Goal: Navigation & Orientation: Find specific page/section

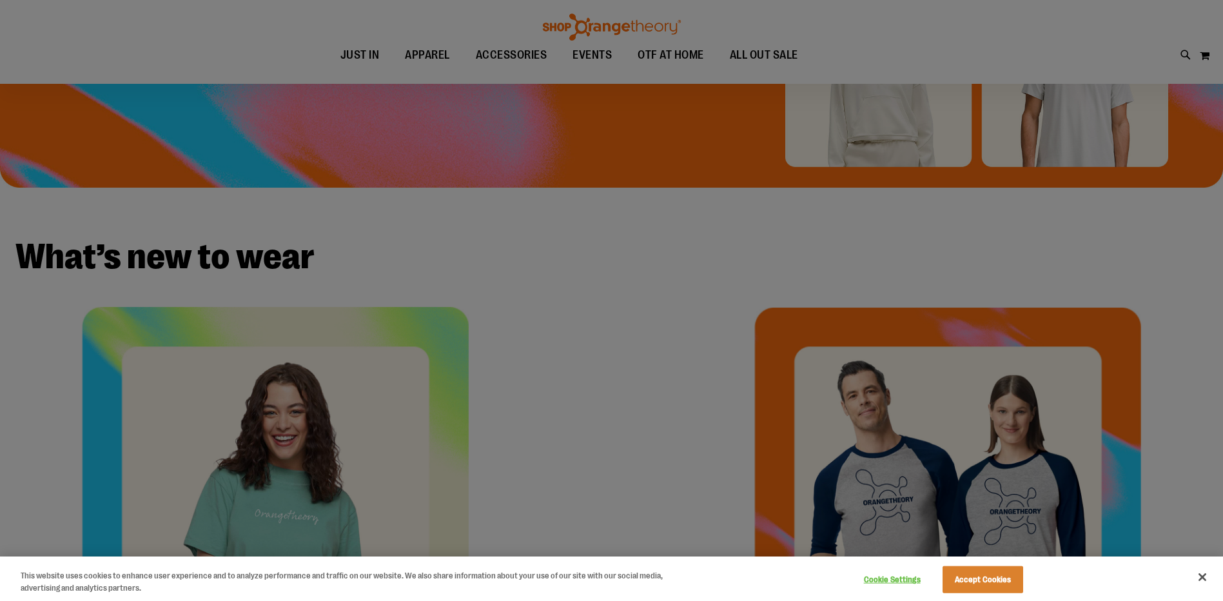
scroll to position [386, 0]
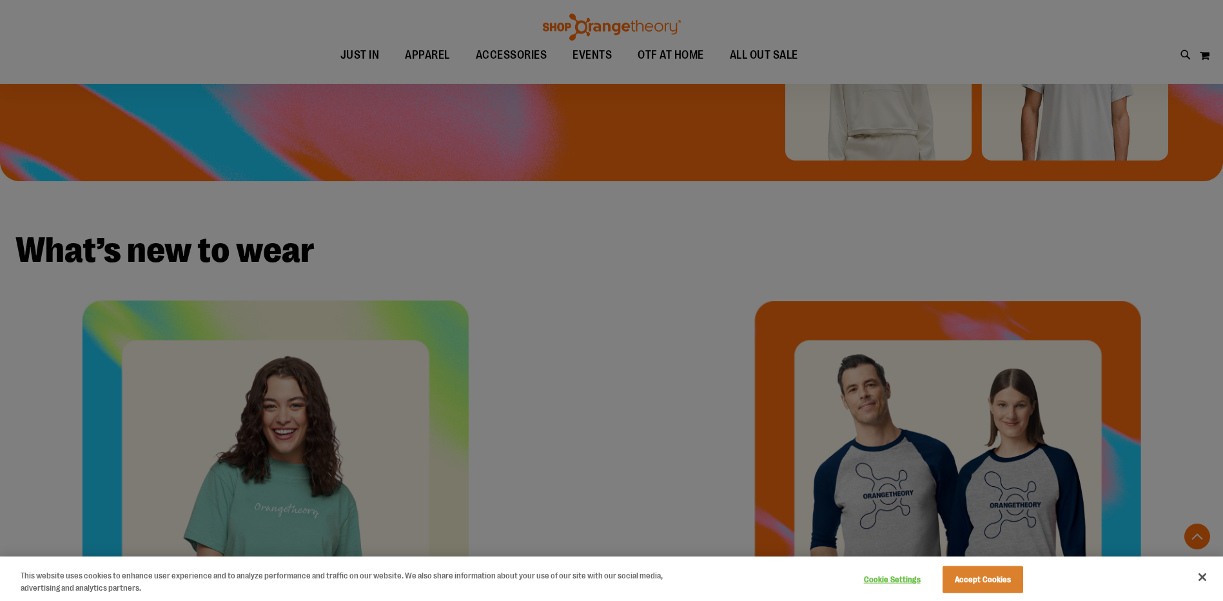
click at [370, 417] on div at bounding box center [611, 300] width 1223 height 601
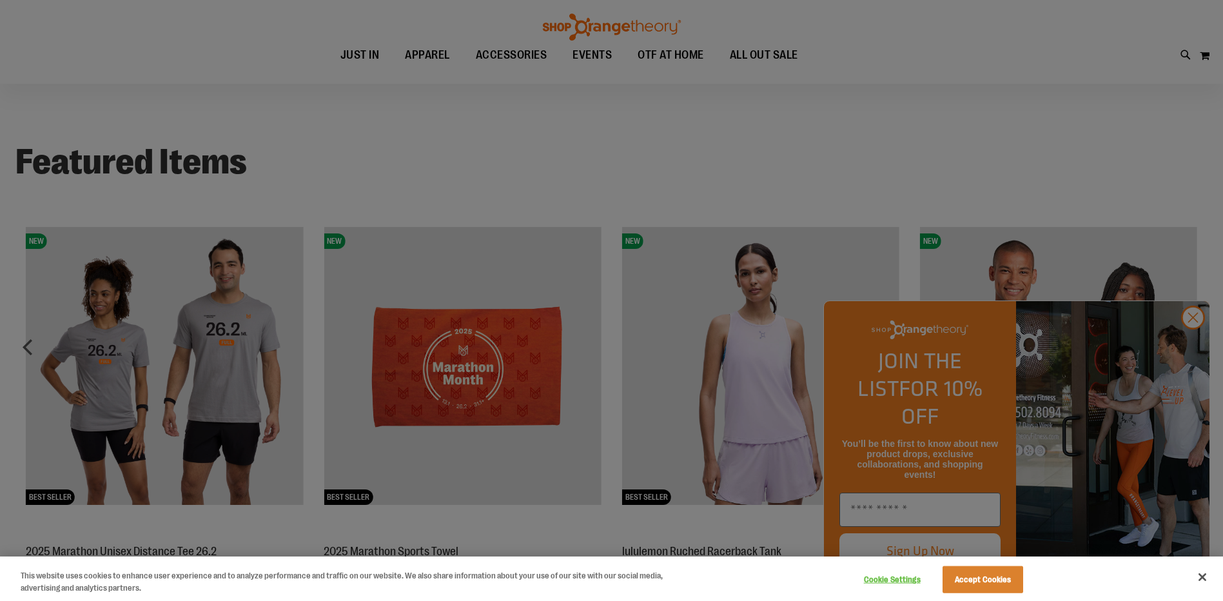
scroll to position [1350, 0]
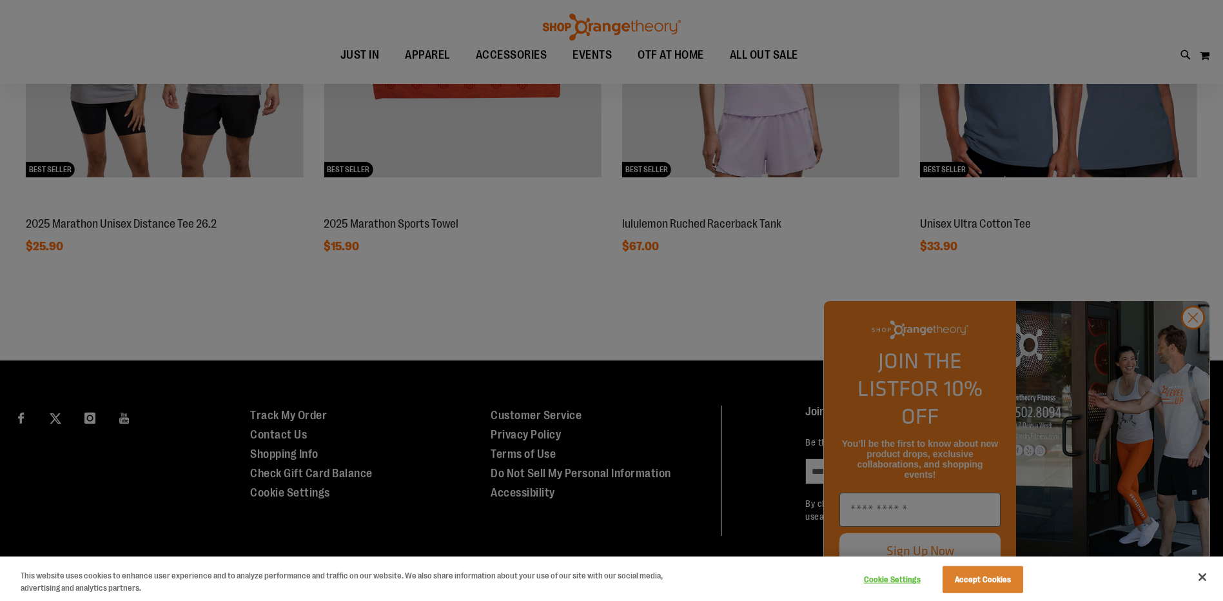
click at [1192, 345] on div at bounding box center [611, 300] width 1223 height 601
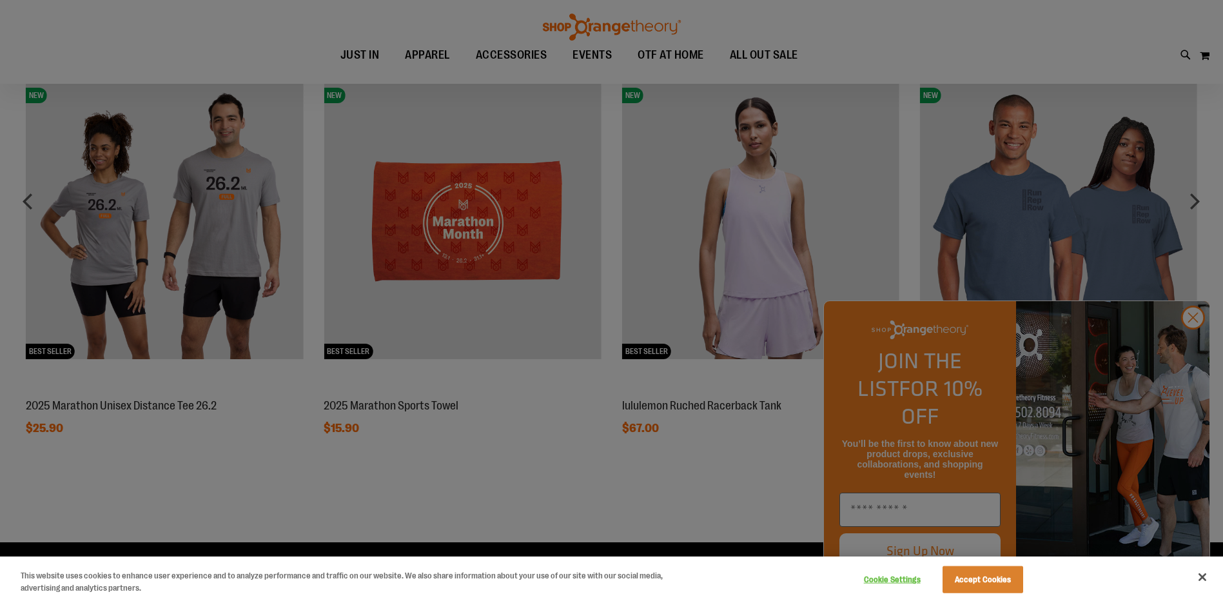
scroll to position [899, 0]
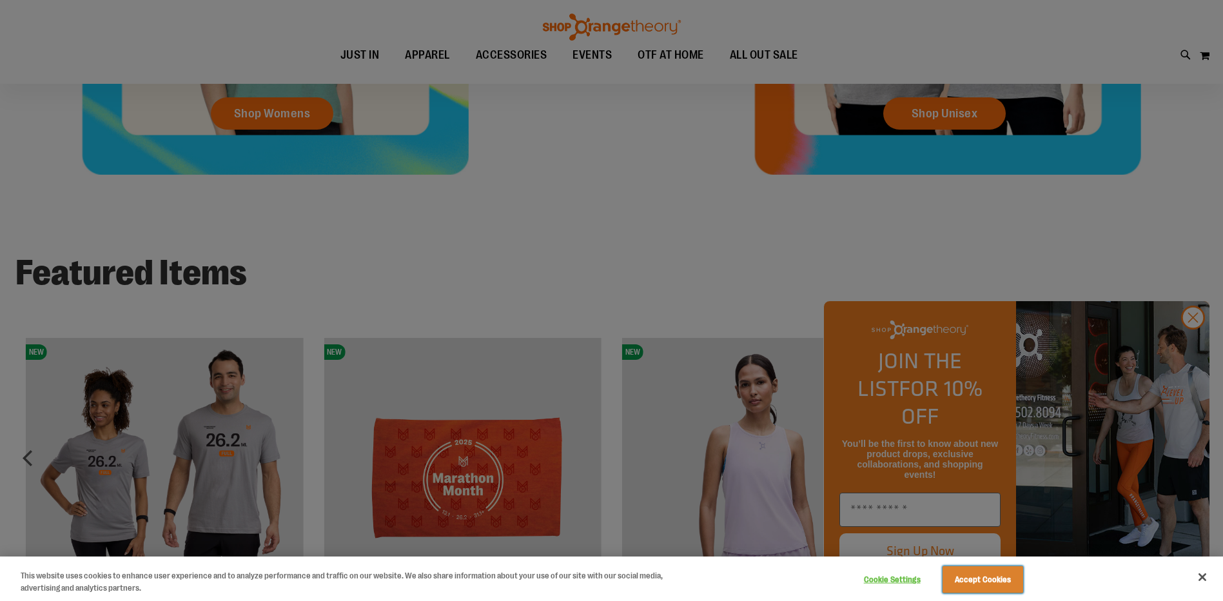
drag, startPoint x: 994, startPoint y: 576, endPoint x: 898, endPoint y: 385, distance: 214.0
click at [994, 577] on button "Accept Cookies" at bounding box center [983, 579] width 81 height 27
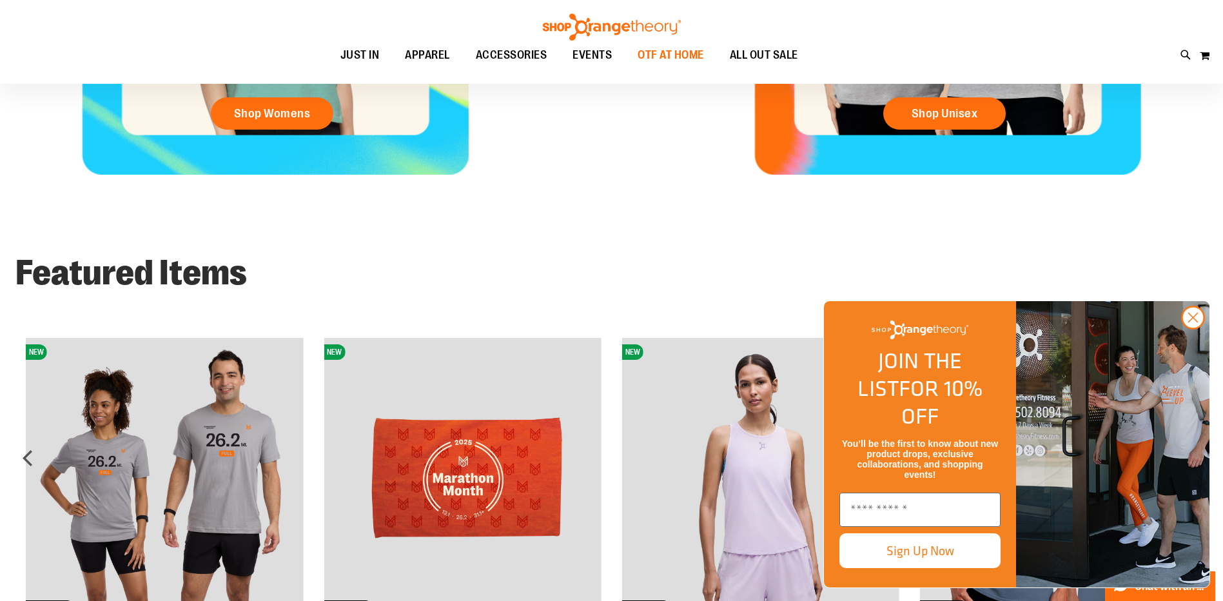
click at [696, 58] on span "OTF AT HOME" at bounding box center [671, 55] width 66 height 29
